Goal: Task Accomplishment & Management: Use online tool/utility

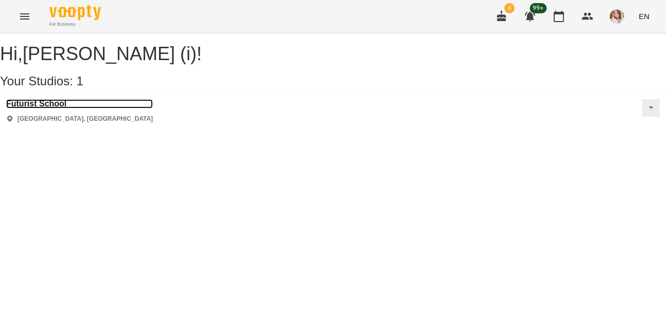
click at [62, 109] on h3 "Futurist School" at bounding box center [79, 103] width 147 height 9
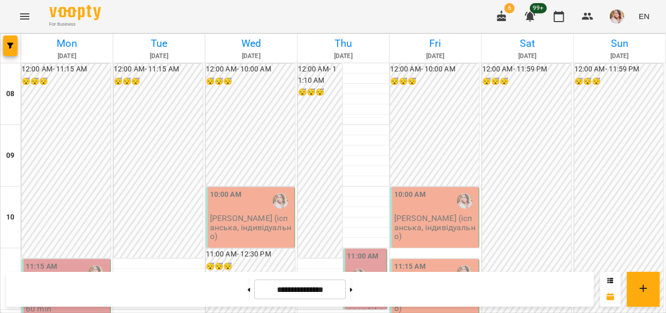
scroll to position [374, 0]
click at [248, 287] on button at bounding box center [249, 289] width 3 height 23
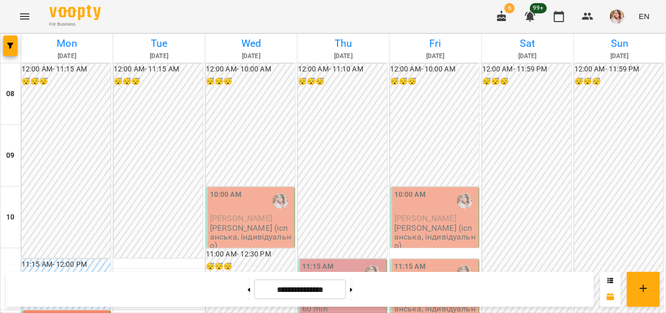
scroll to position [140, 0]
click at [248, 288] on button at bounding box center [249, 289] width 3 height 23
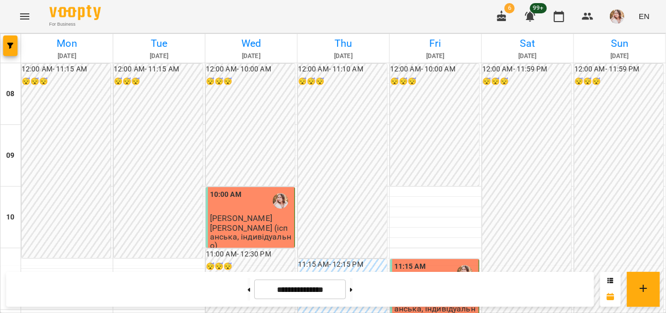
scroll to position [561, 0]
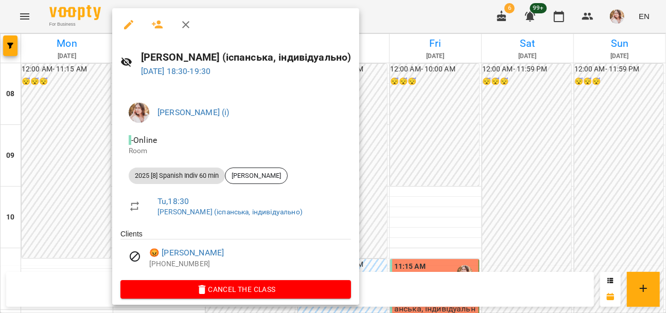
click at [418, 11] on div at bounding box center [333, 156] width 666 height 313
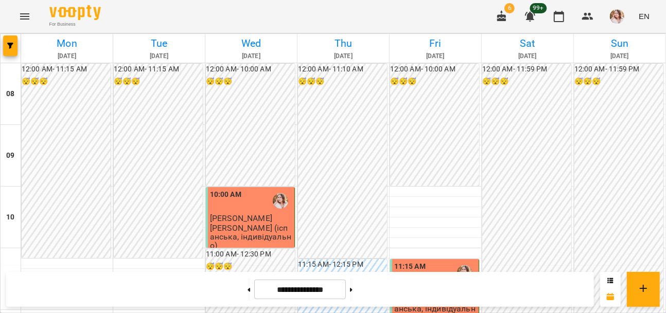
scroll to position [327, 0]
click at [353, 291] on button at bounding box center [351, 289] width 3 height 23
type input "**********"
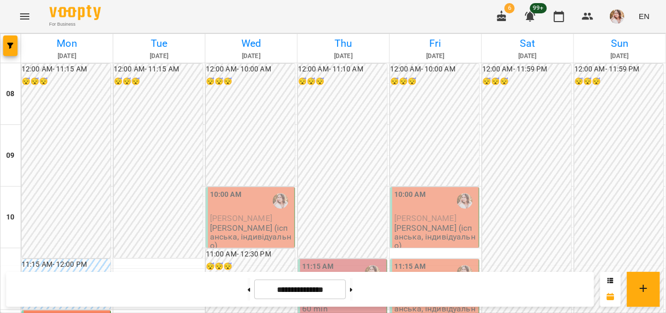
scroll to position [561, 0]
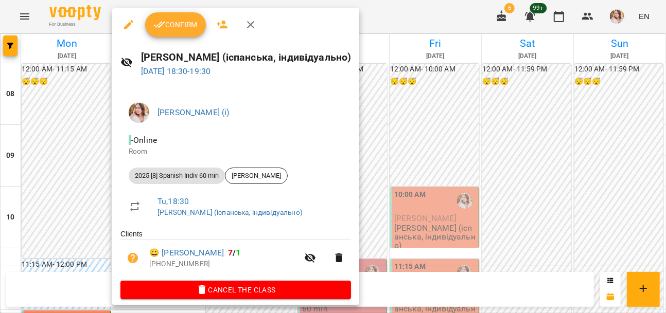
click at [456, 184] on div at bounding box center [333, 156] width 666 height 313
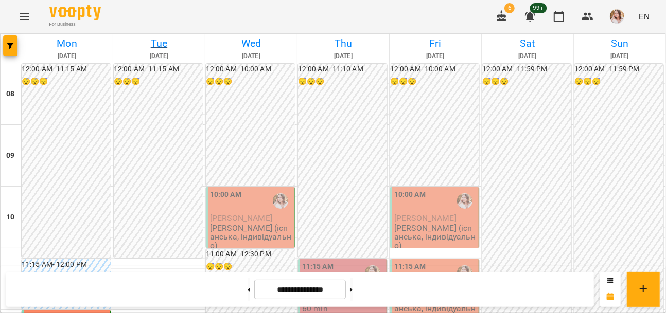
scroll to position [187, 0]
